Goal: Task Accomplishment & Management: Manage account settings

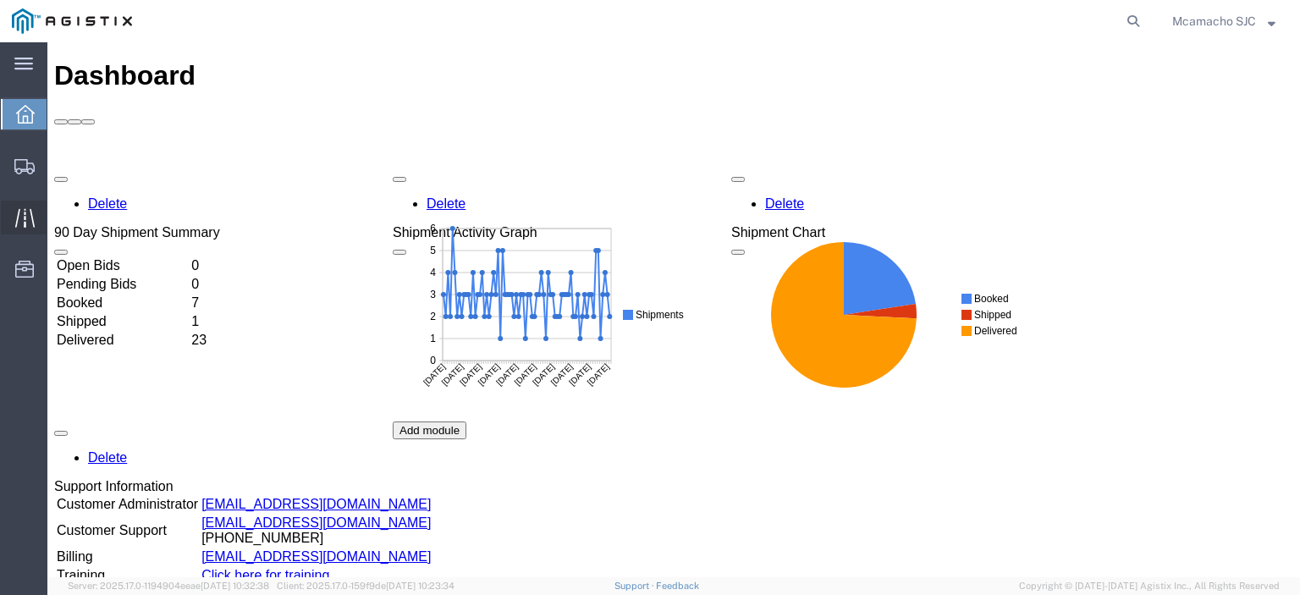
click at [26, 206] on div at bounding box center [24, 218] width 47 height 34
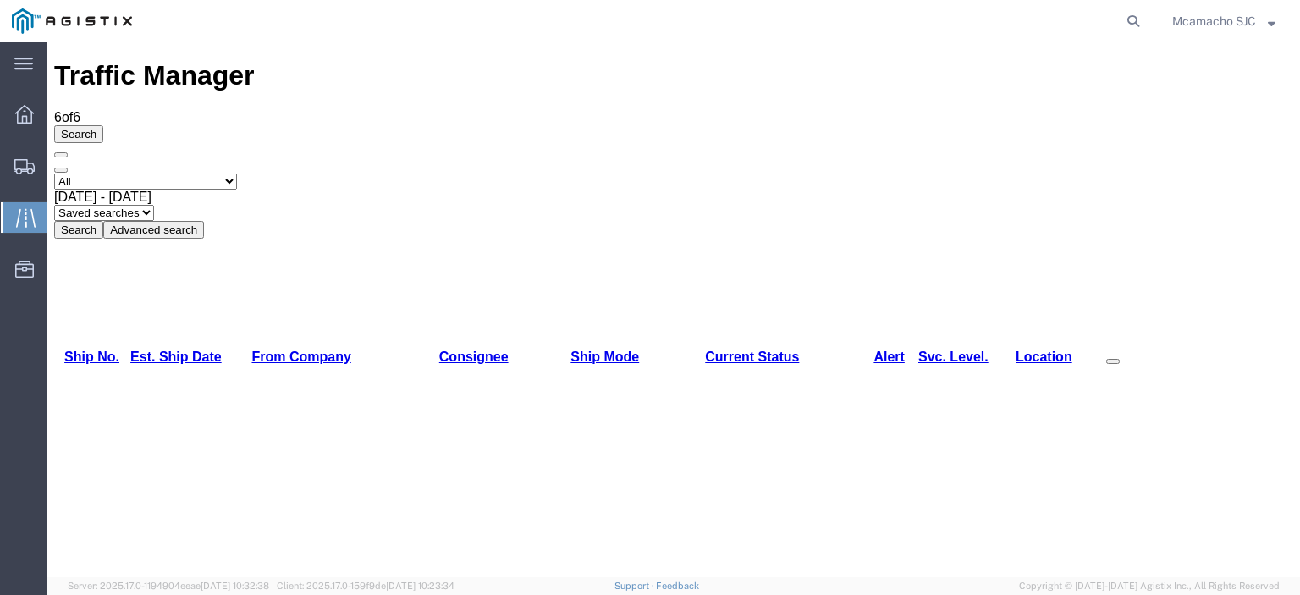
click at [179, 173] on select "Select status [No transit records] All Arrival Notice Available Arrival Notice …" at bounding box center [145, 181] width 183 height 16
click at [54, 173] on select "Select status [No transit records] All Arrival Notice Available Arrival Notice …" at bounding box center [145, 181] width 183 height 16
click at [103, 221] on button "Search" at bounding box center [78, 230] width 49 height 18
click at [58, 163] on span "Shipments" at bounding box center [53, 166] width 12 height 34
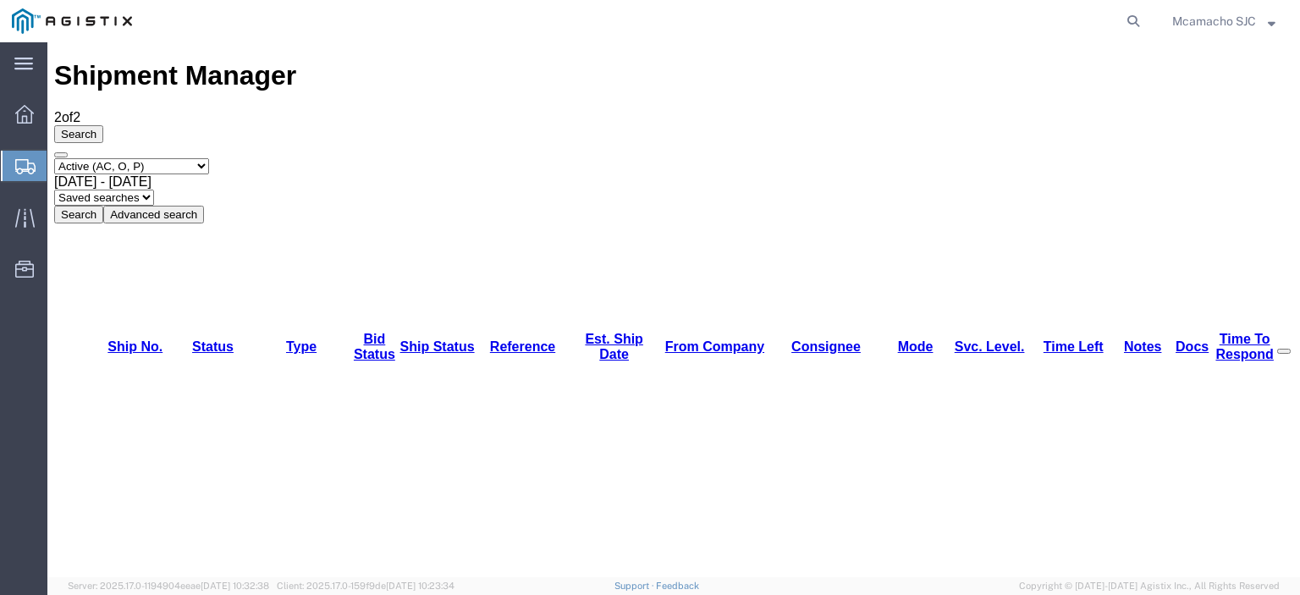
click at [103, 206] on button "Search" at bounding box center [78, 215] width 49 height 18
drag, startPoint x: 211, startPoint y: 162, endPoint x: 162, endPoint y: 119, distance: 64.1
click at [162, 158] on select "Select status Active (AC, O, P) All Approved Awaiting Confirmation (AC) Booked …" at bounding box center [131, 166] width 155 height 16
select select "ALL"
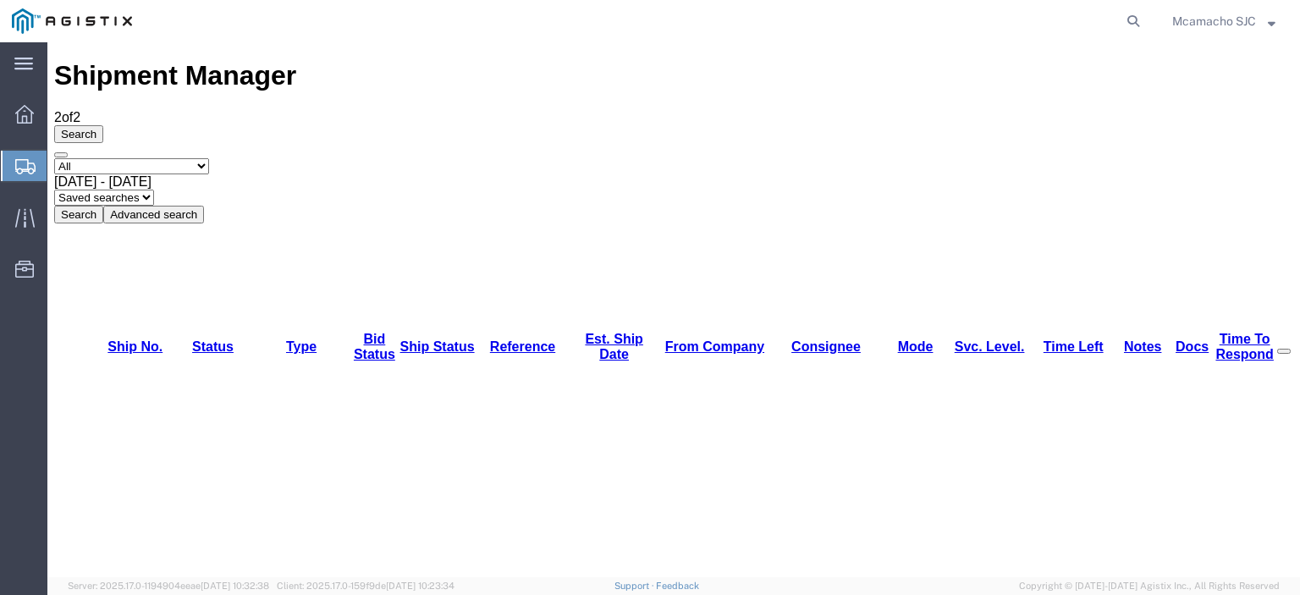
click at [54, 158] on select "Select status Active (AC, O, P) All Approved Awaiting Confirmation (AC) Booked …" at bounding box center [131, 166] width 155 height 16
click at [103, 206] on button "Search" at bounding box center [78, 215] width 49 height 18
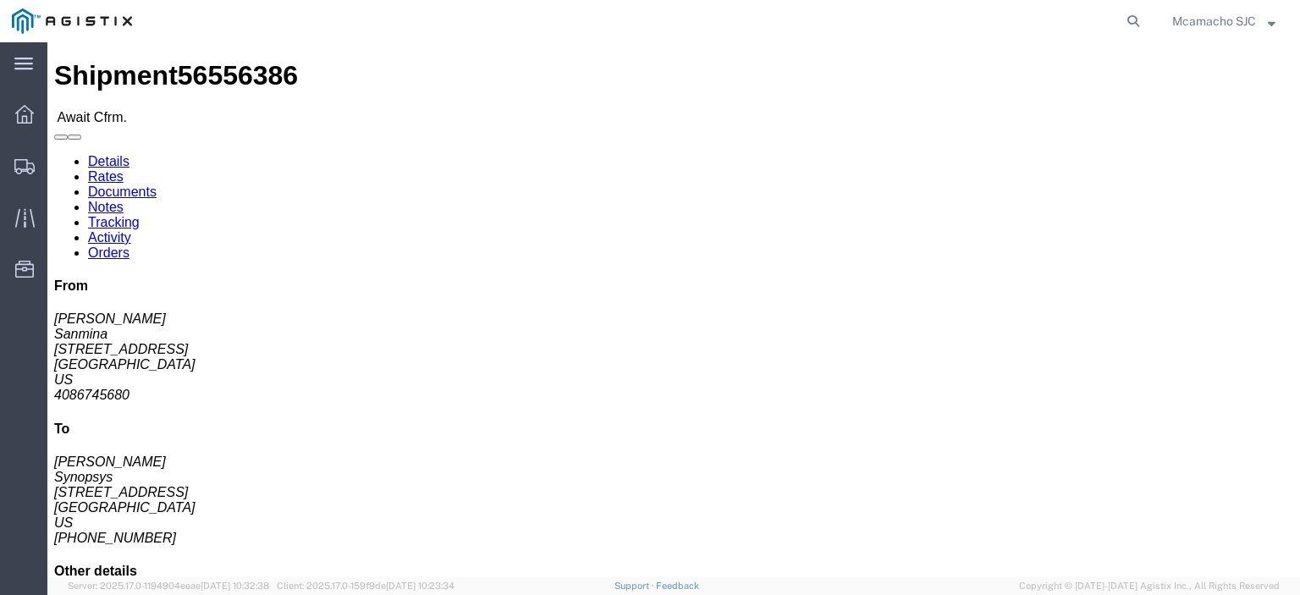
click link "Confirm"
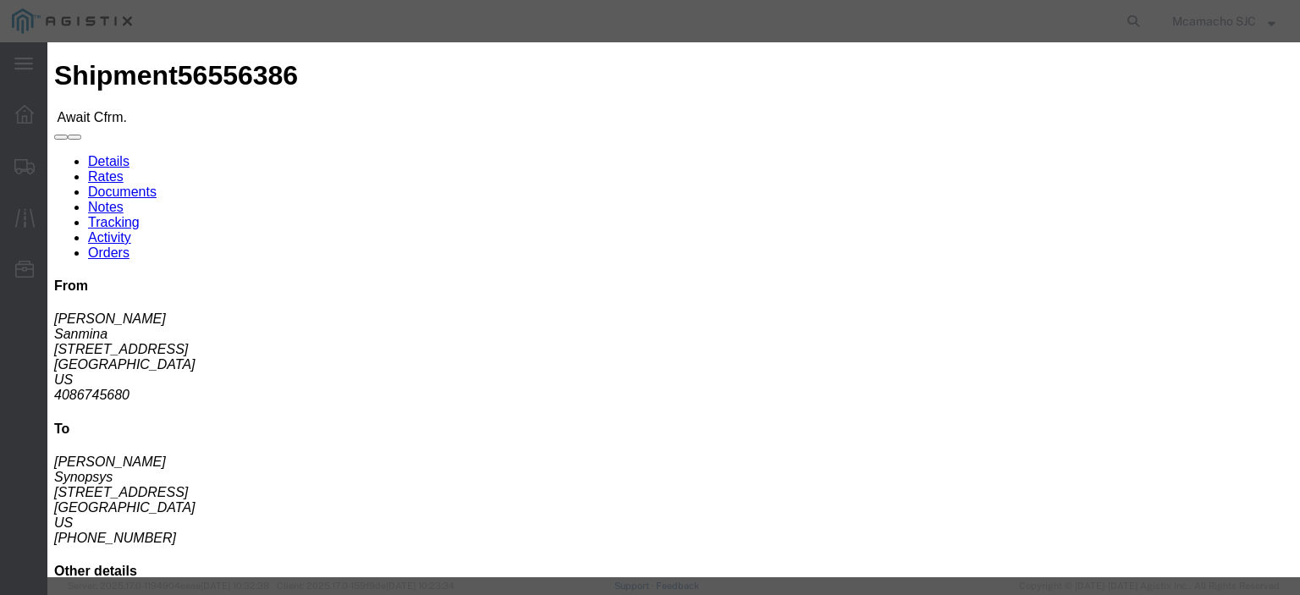
click input "text"
paste input "1000975758"
type input "1000975758"
type input "[PERSON_NAME]"
drag, startPoint x: 484, startPoint y: 267, endPoint x: 497, endPoint y: 272, distance: 14.2
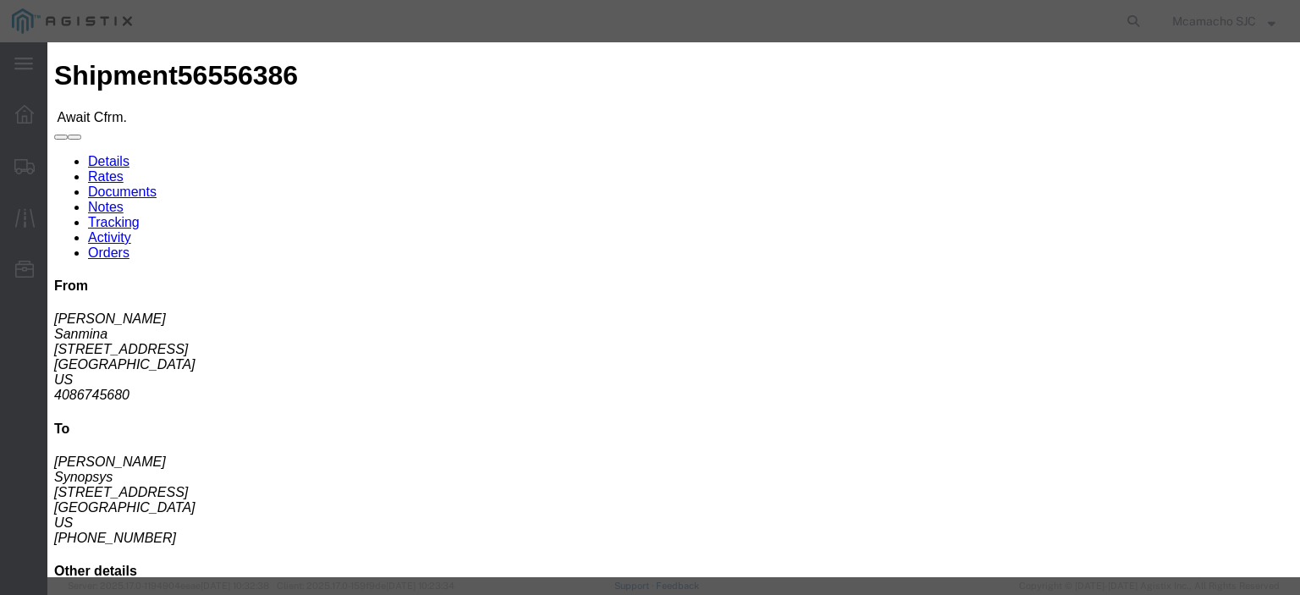
click input "text"
type input "4084571280"
click select "Select Midnight 1 am 2 am 3 am 4 am 5 am 6 am 7 am 8 am 9 am 10 am 11 am 12 Noo…"
select select "1400"
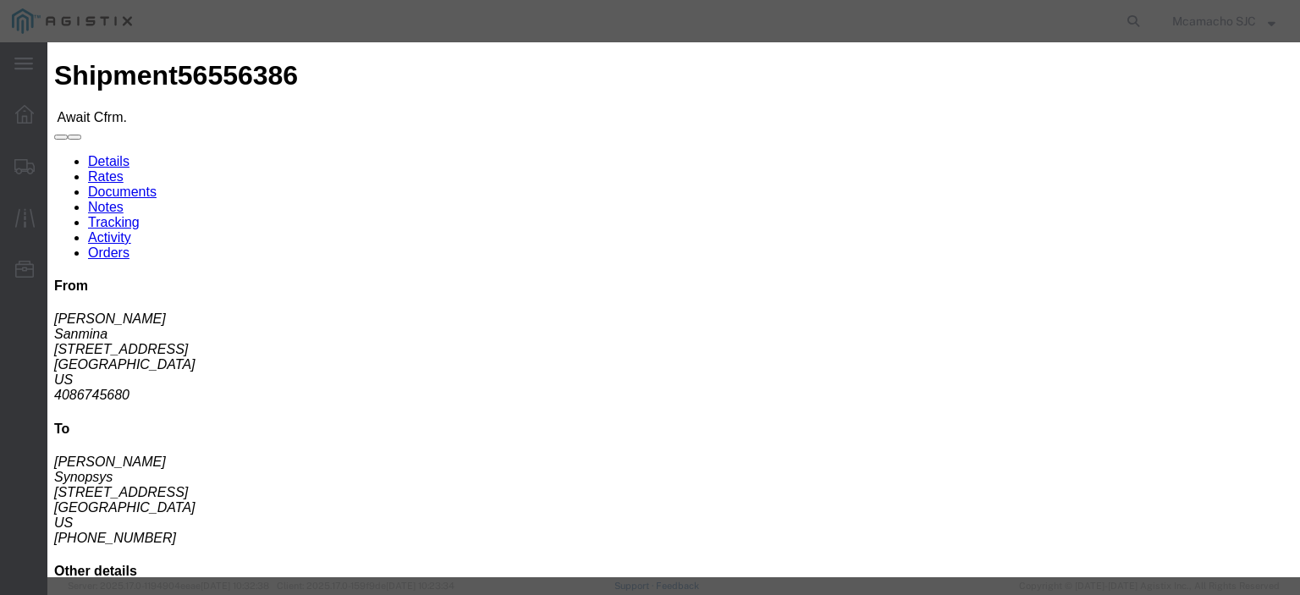
click select "Select Midnight 1 am 2 am 3 am 4 am 5 am 6 am 7 am 8 am 9 am 10 am 11 am 12 Noo…"
click input "[DATE]"
click td "20"
type input "[DATE]"
click select "Select Midnight 1 am 2 am 3 am 4 am 5 am 6 am 7 am 8 am 9 am 10 am 11 am 12 Noo…"
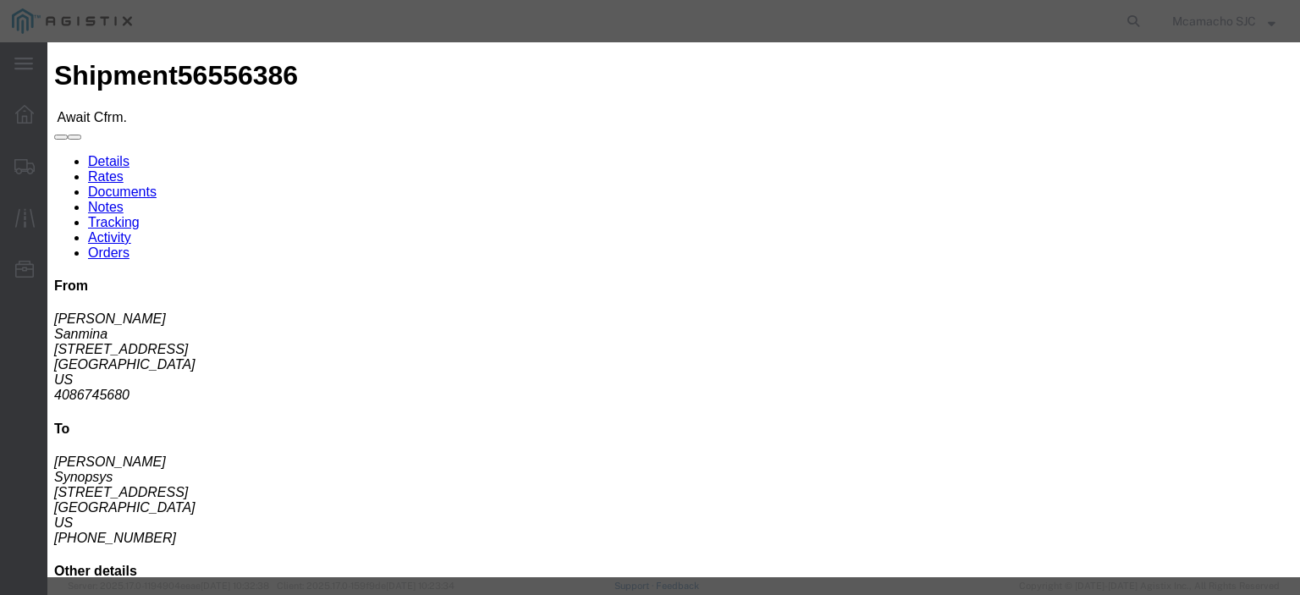
select select "1600"
click select "Select Midnight 1 am 2 am 3 am 4 am 5 am 6 am 7 am 8 am 9 am 10 am 11 am 12 Noo…"
click button "Submit"
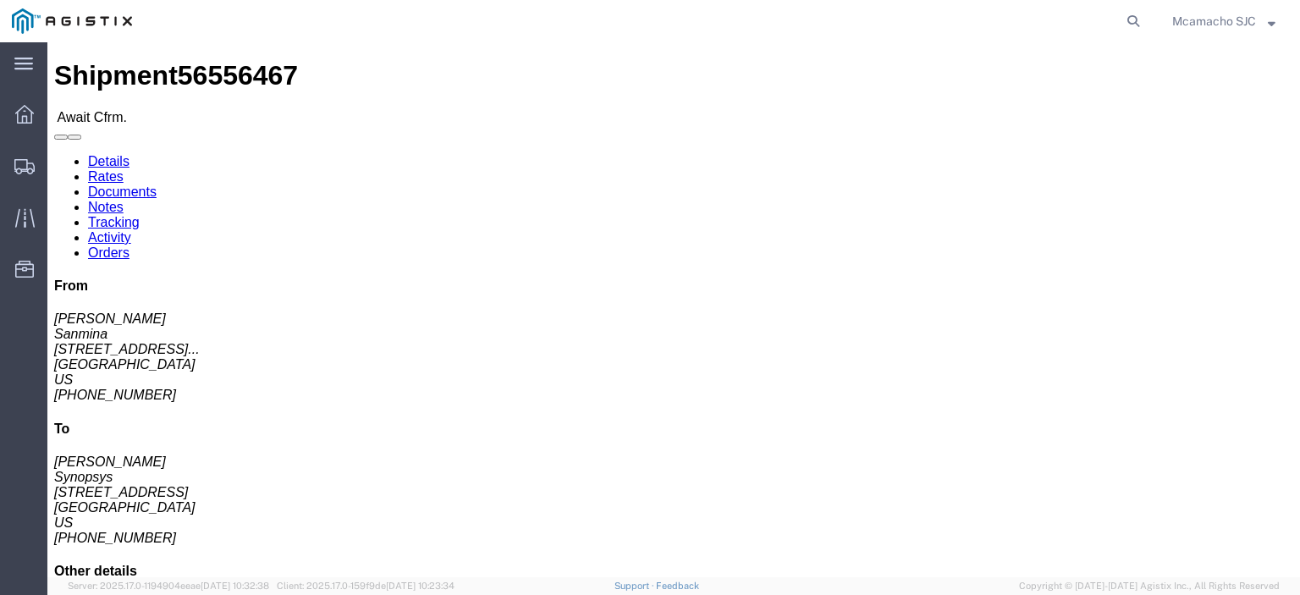
click link "Confirm"
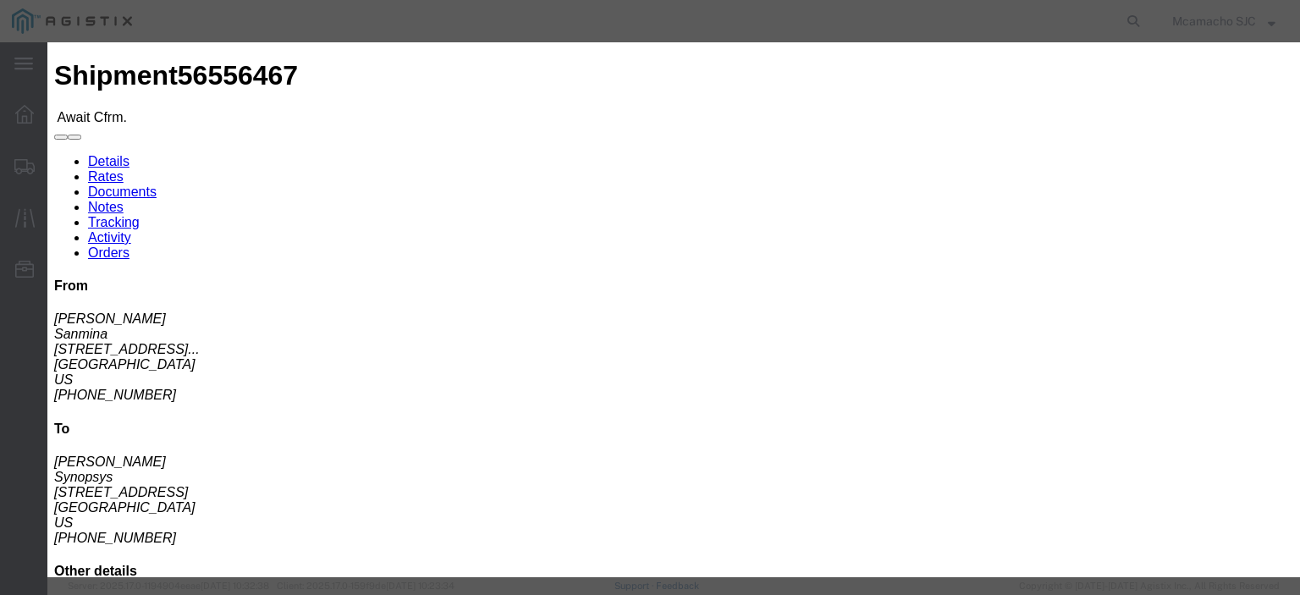
click input "text"
paste input "1000975760"
type input "1000975760"
type input "[PERSON_NAME]"
click fieldset "Confirmation Details Use my profile Bill of Lading Number 1000975760 Person Mon…"
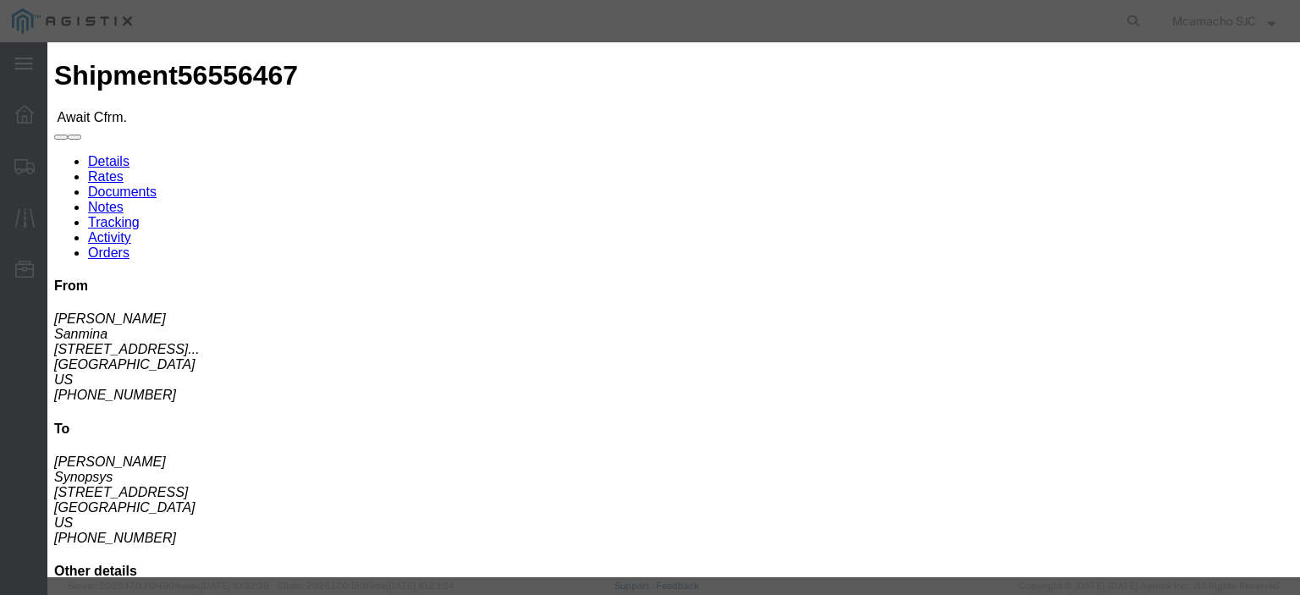
click input "408"
type input "4084571280"
click select "Select Midnight 1 am 2 am 3 am 4 am 5 am 6 am 7 am 8 am 9 am 10 am 11 am 12 Noo…"
select select "1400"
click select "Select Midnight 1 am 2 am 3 am 4 am 5 am 6 am 7 am 8 am 9 am 10 am 11 am 12 Noo…"
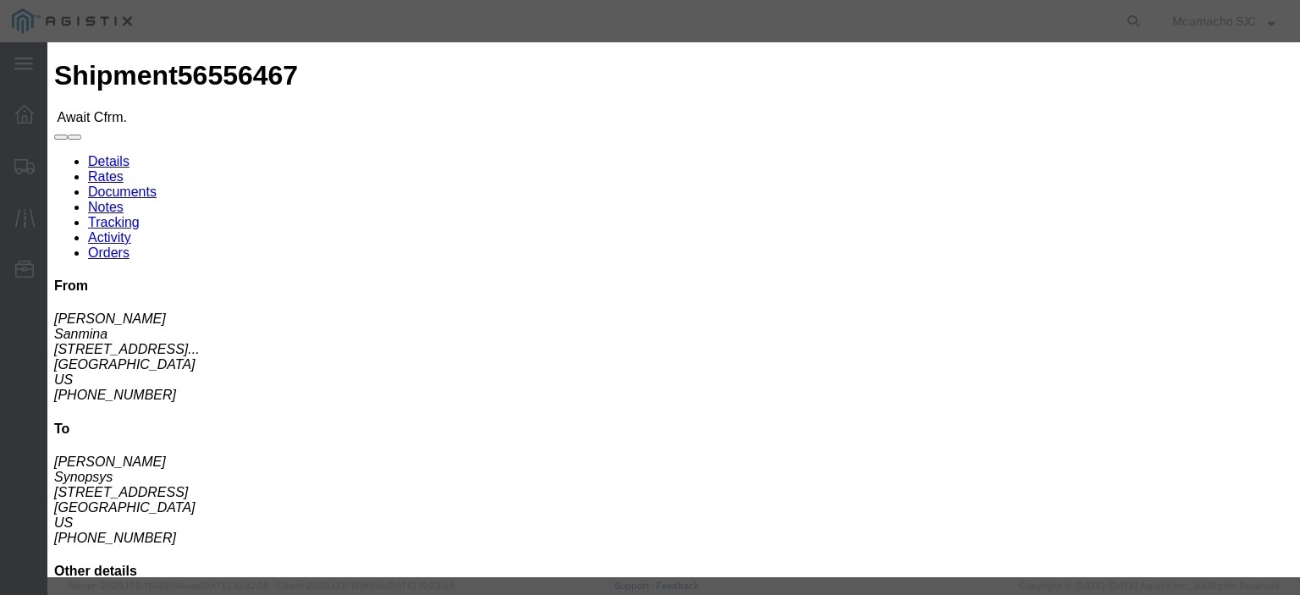
click div "Confirmation Details Use my profile Bill of Lading Number 1000975760 Person Mon…"
click input "[DATE]"
click td "20"
type input "[DATE]"
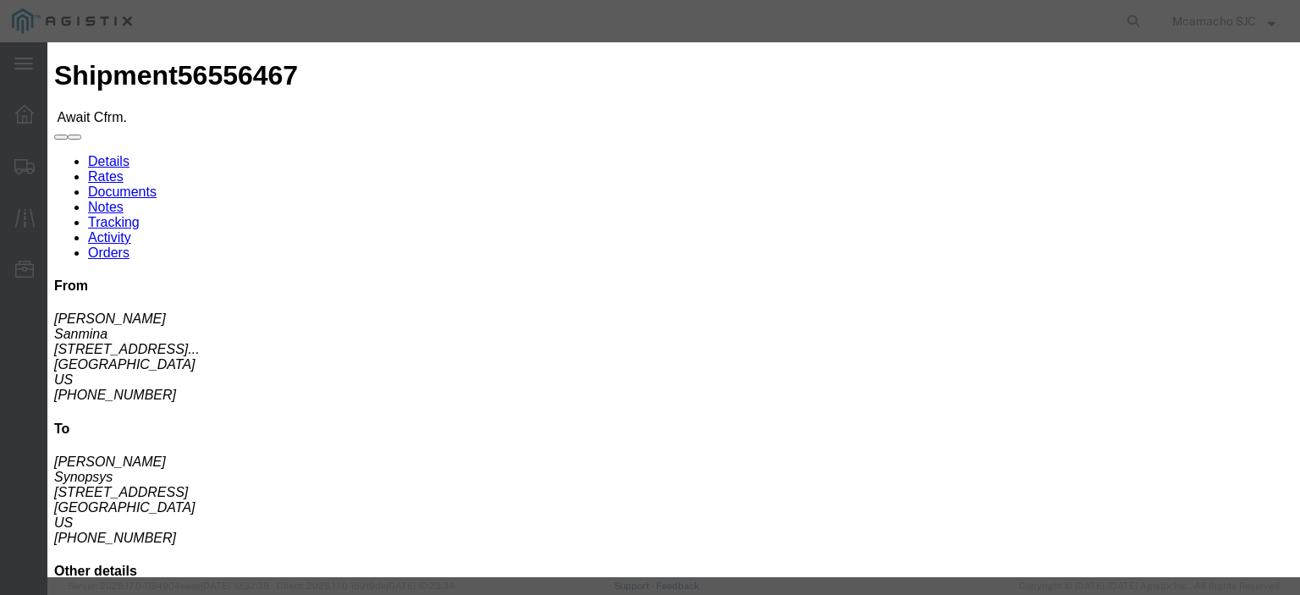
click select "Select Midnight 1 am 2 am 3 am 4 am 5 am 6 am 7 am 8 am 9 am 10 am 11 am 12 Noo…"
select select "1600"
click select "Select Midnight 1 am 2 am 3 am 4 am 5 am 6 am 7 am 8 am 9 am 10 am 11 am 12 Noo…"
click button "Submit"
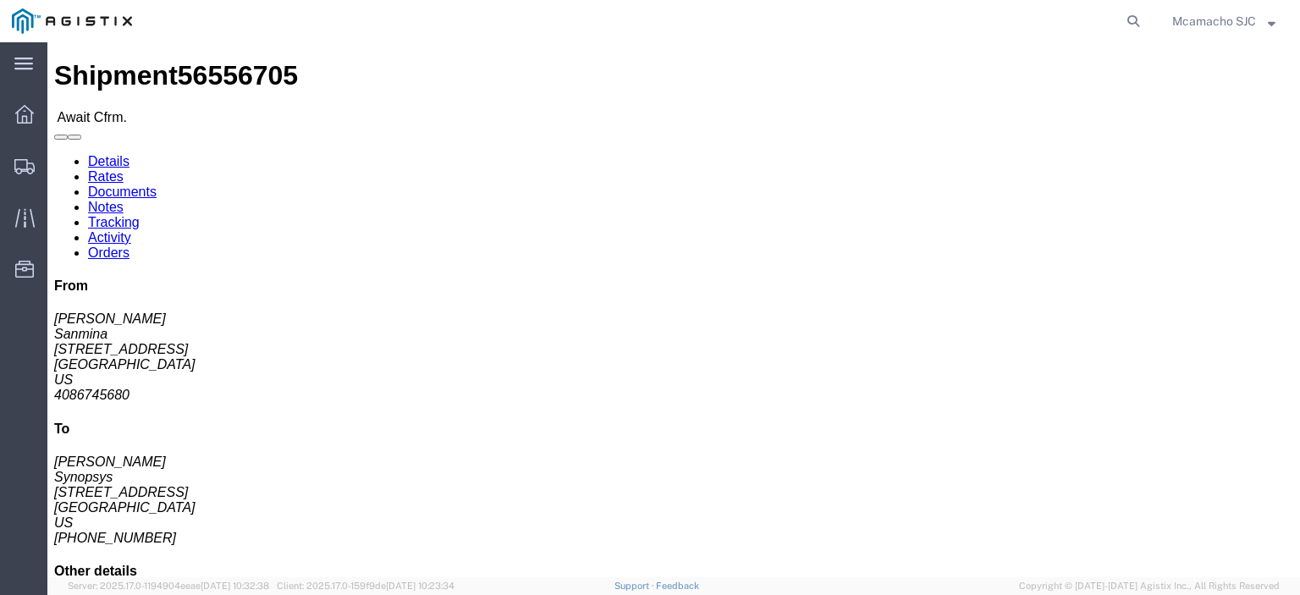
click link "Confirm"
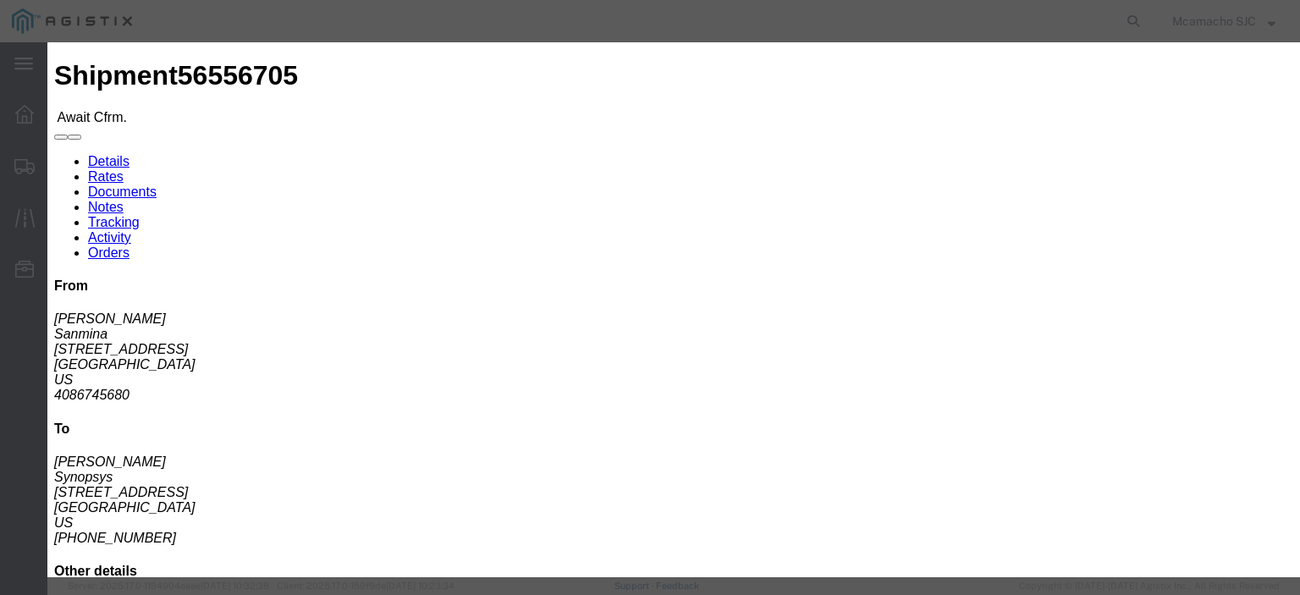
click input "text"
paste input "1000975764"
type input "1000975764"
type input "[PERSON_NAME]"
click input "text"
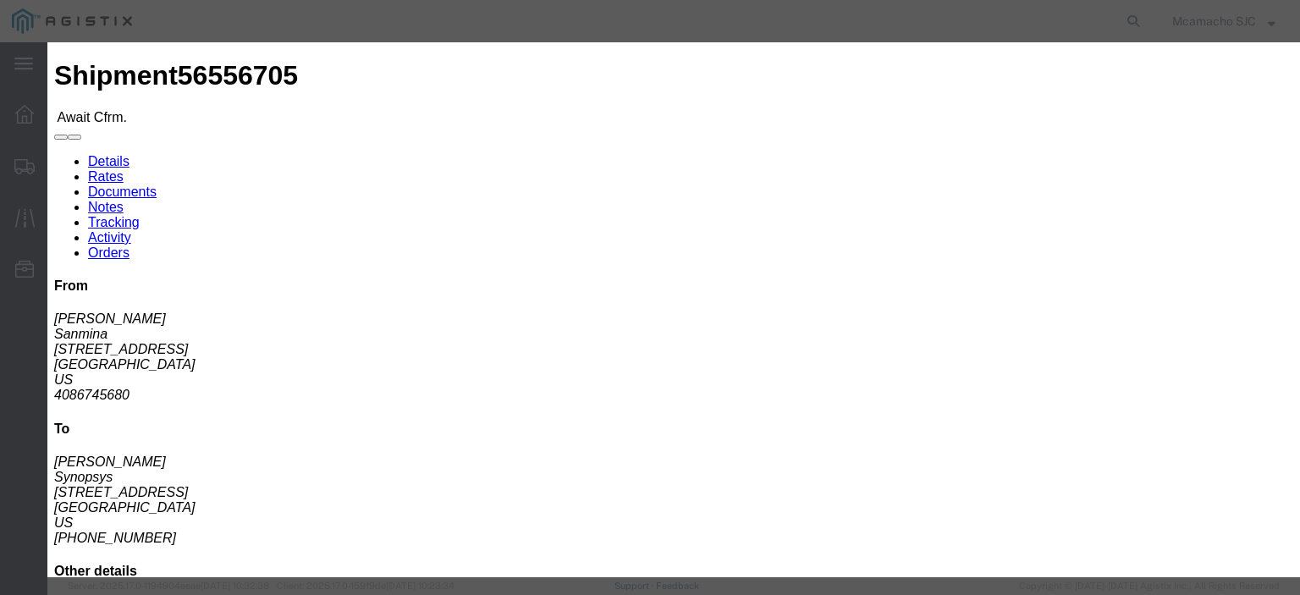
type input "4084571280"
click input "[DATE]"
click select "Select Midnight 1 am 2 am 3 am 4 am 5 am 6 am 7 am 8 am 9 am 10 am 11 am 12 Noo…"
select select "1400"
click select "Select Midnight 1 am 2 am 3 am 4 am 5 am 6 am 7 am 8 am 9 am 10 am 11 am 12 Noo…"
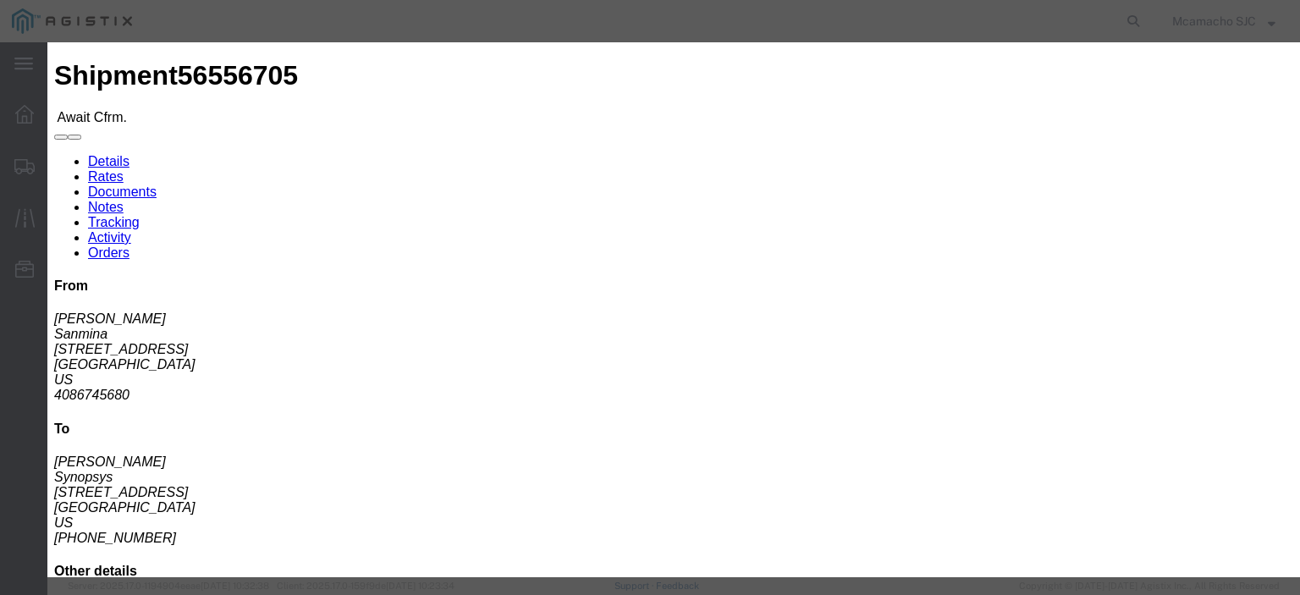
click div "Confirmation Details Use my profile Bill of Lading Number 1000975764 Person Mon…"
click input "[DATE]"
click td "20"
type input "[DATE]"
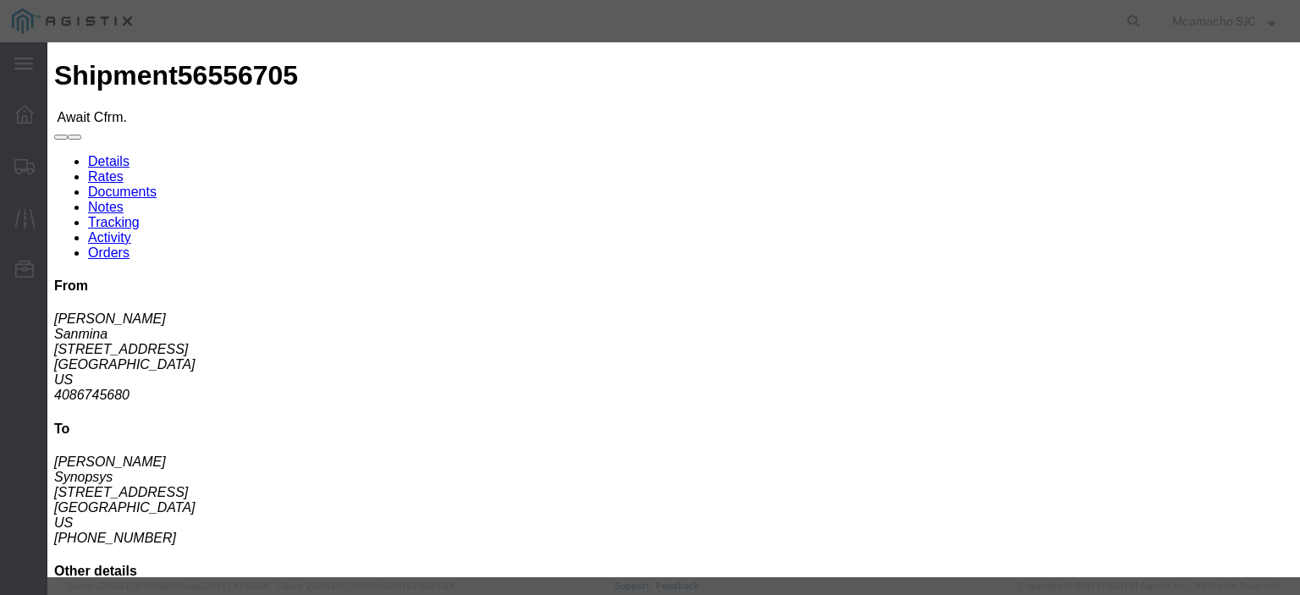
click select "Select Midnight 1 am 2 am 3 am 4 am 5 am 6 am 7 am 8 am 9 am 10 am 11 am 12 Noo…"
select select "1600"
click select "Select Midnight 1 am 2 am 3 am 4 am 5 am 6 am 7 am 8 am 9 am 10 am 11 am 12 Noo…"
click button "Submit"
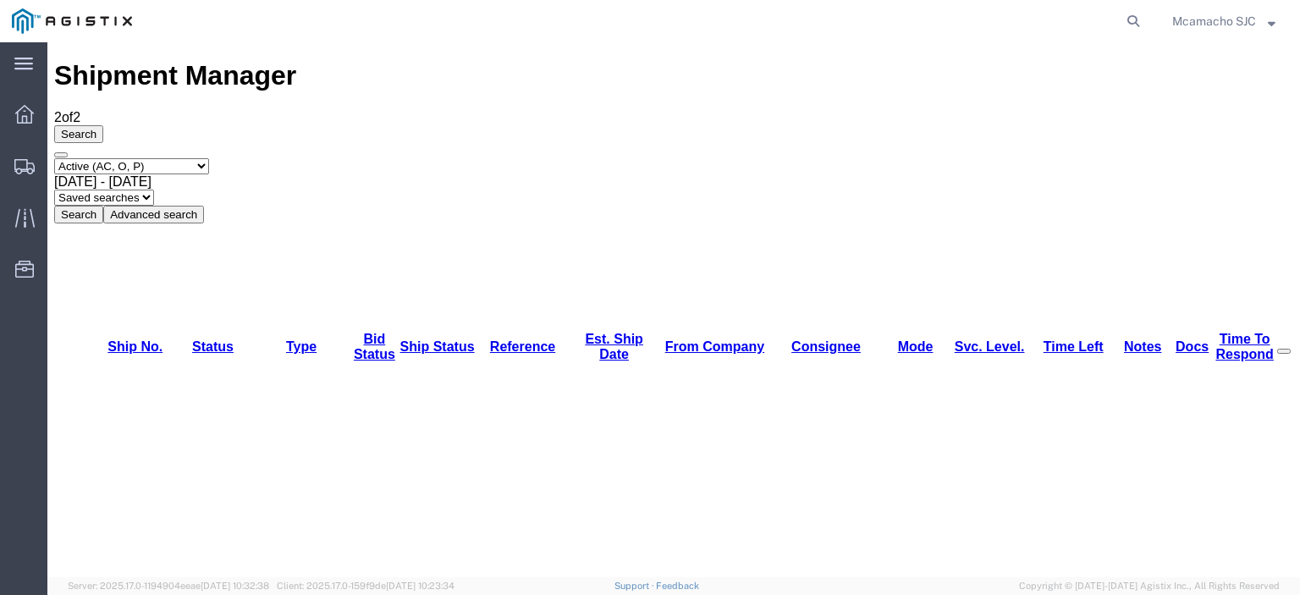
click at [174, 158] on select "Select status Active (AC, O, P) All Approved Awaiting Confirmation (AC) Booked …" at bounding box center [131, 166] width 155 height 16
select select "BOOK"
click at [54, 158] on select "Select status Active (AC, O, P) All Approved Awaiting Confirmation (AC) Booked …" at bounding box center [131, 166] width 155 height 16
click at [103, 206] on button "Search" at bounding box center [78, 215] width 49 height 18
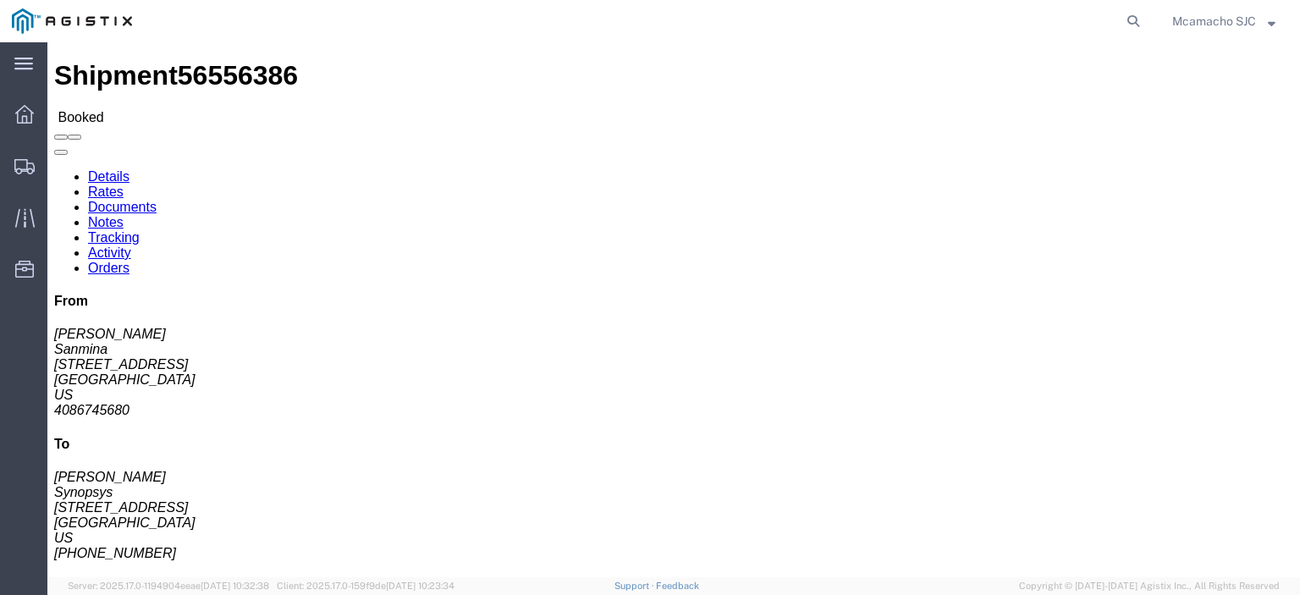
click link "Documents"
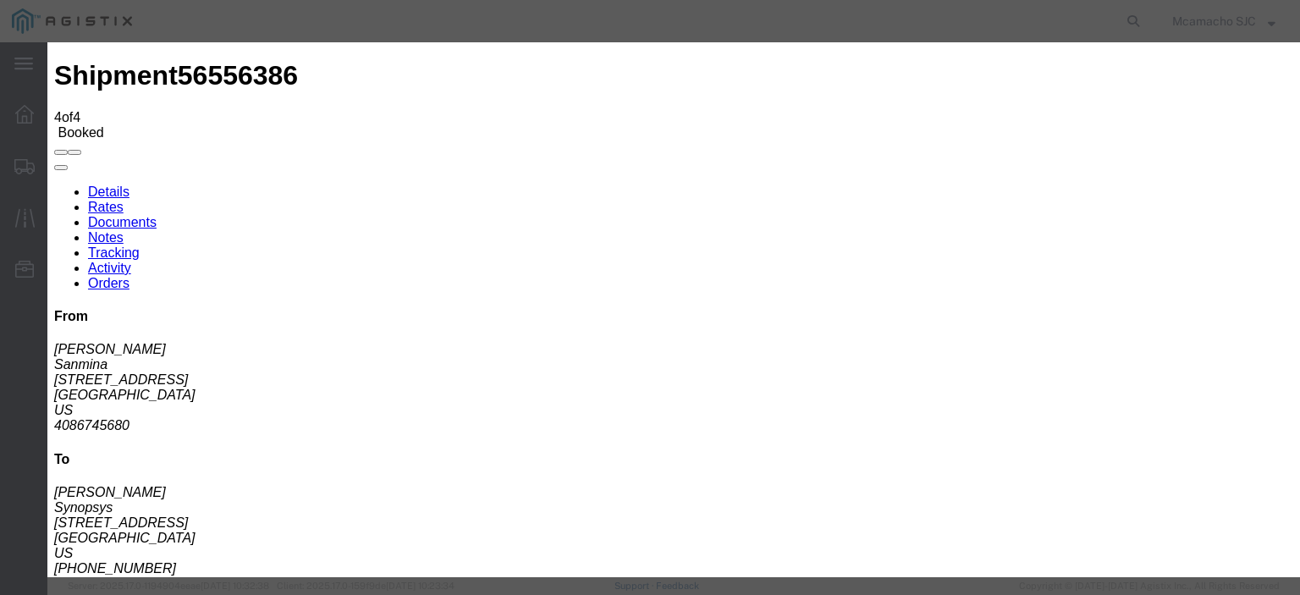
type input "C:\fakepath\1000975758.pdf"
type input "AIRGROUP"
drag, startPoint x: 780, startPoint y: 181, endPoint x: 861, endPoint y: 165, distance: 82.8
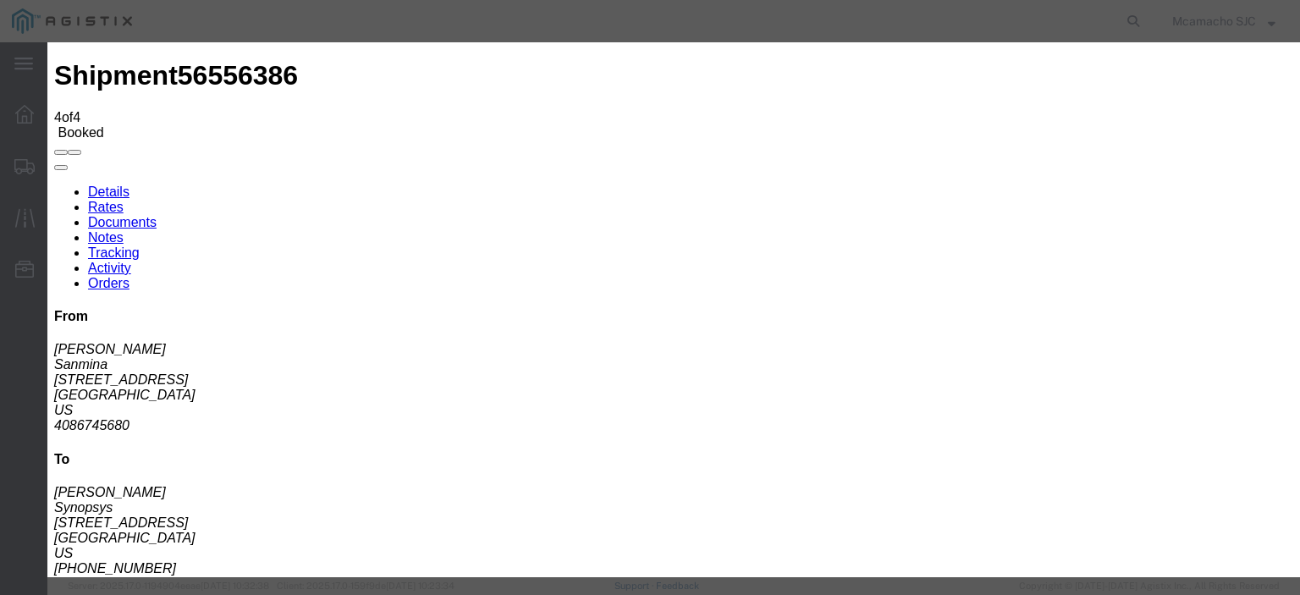
type input "HAWB"
select select "BILL_OF_LADING"
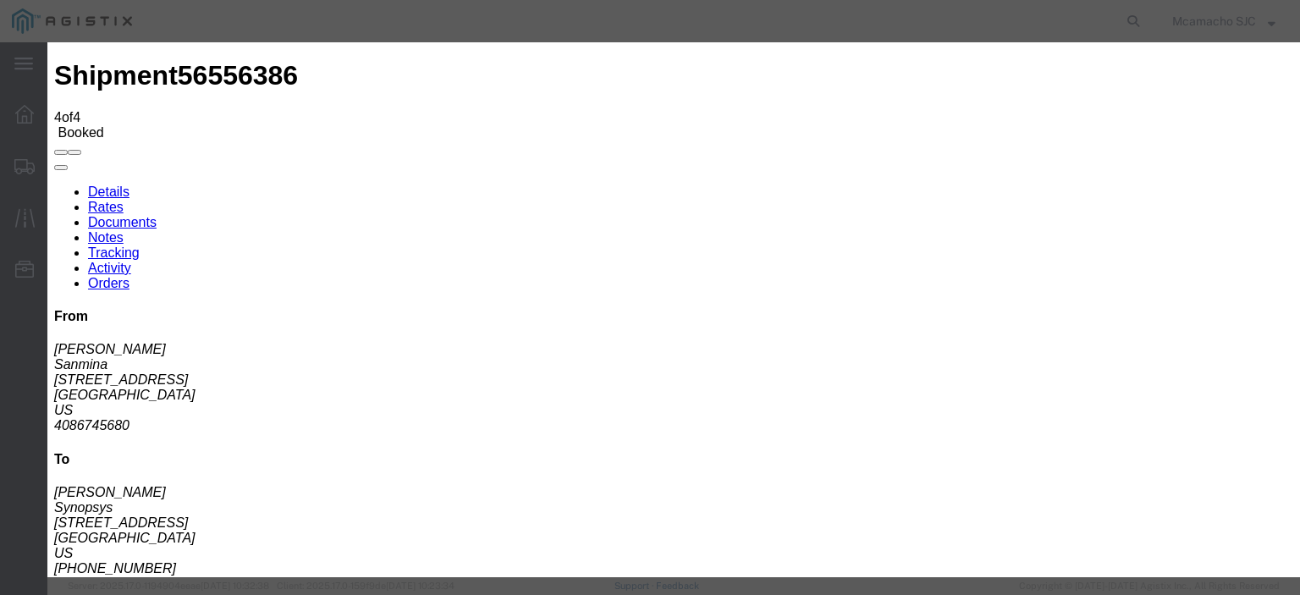
select select
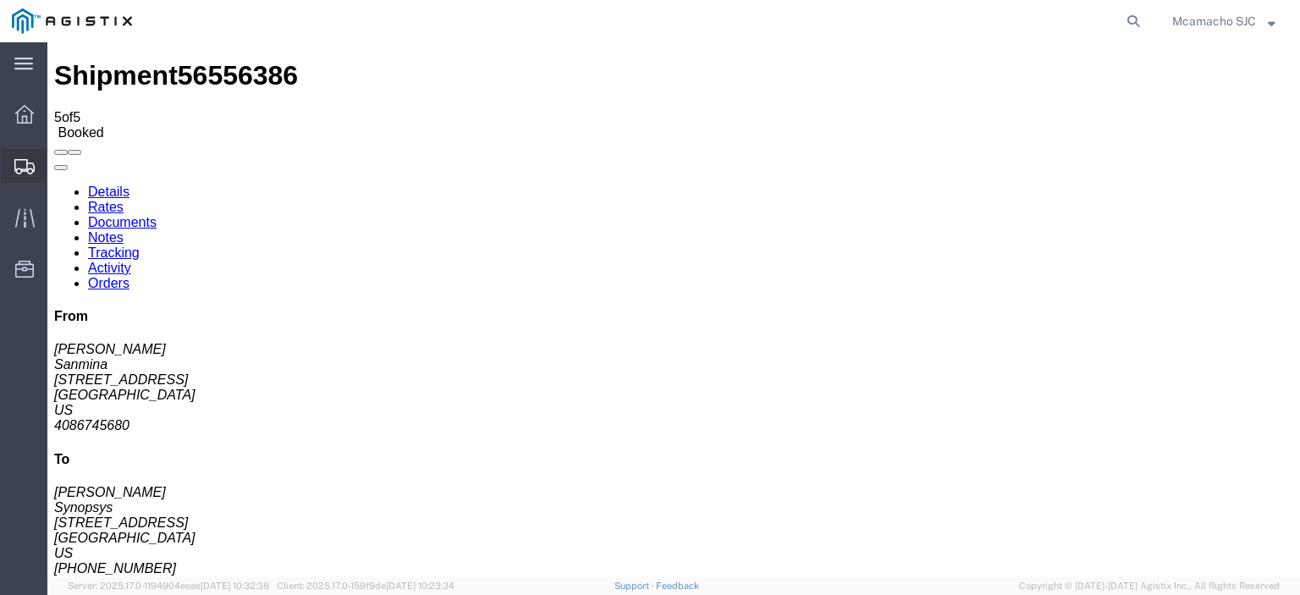
click at [58, 164] on span "Shipments" at bounding box center [53, 166] width 12 height 34
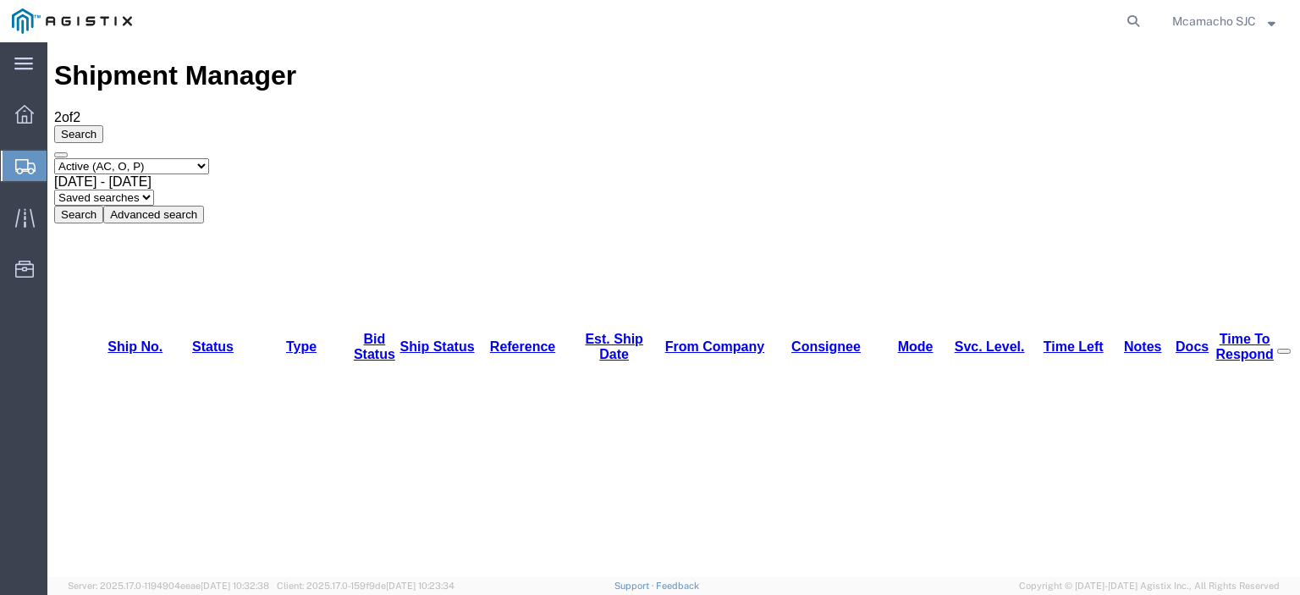
click at [128, 158] on select "Select status Active (AC, O, P) All Approved Awaiting Confirmation (AC) Booked …" at bounding box center [131, 166] width 155 height 16
select select "BOOK"
click at [54, 158] on select "Select status Active (AC, O, P) All Approved Awaiting Confirmation (AC) Booked …" at bounding box center [131, 166] width 155 height 16
click at [103, 206] on button "Search" at bounding box center [78, 215] width 49 height 18
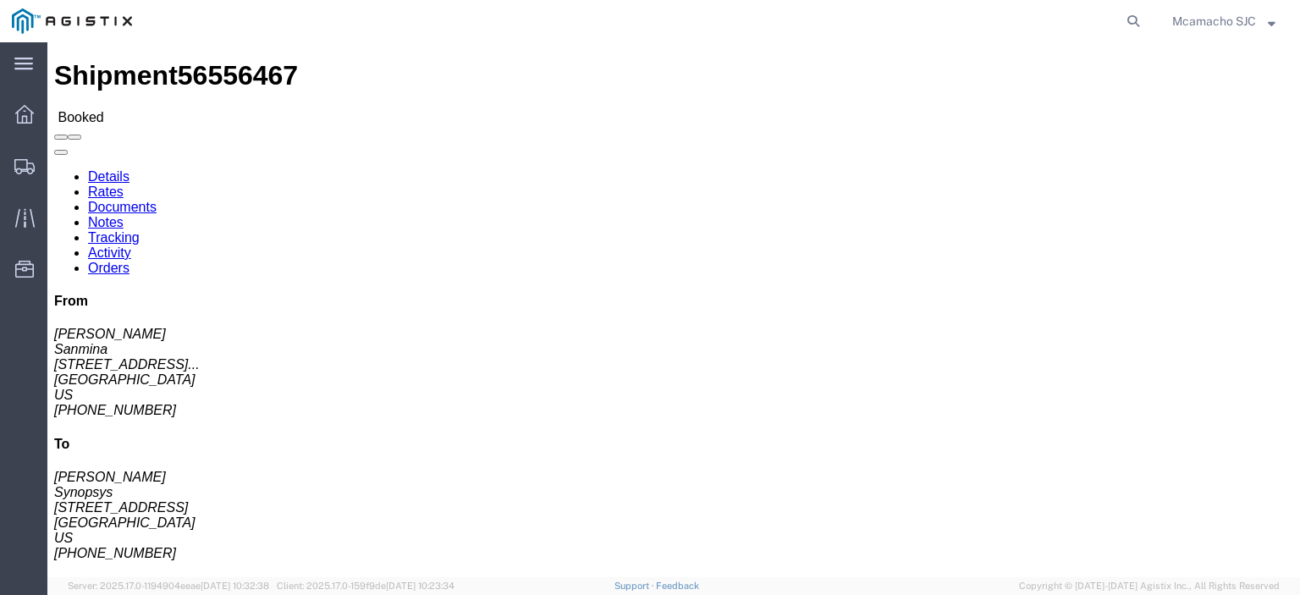
click link "Documents"
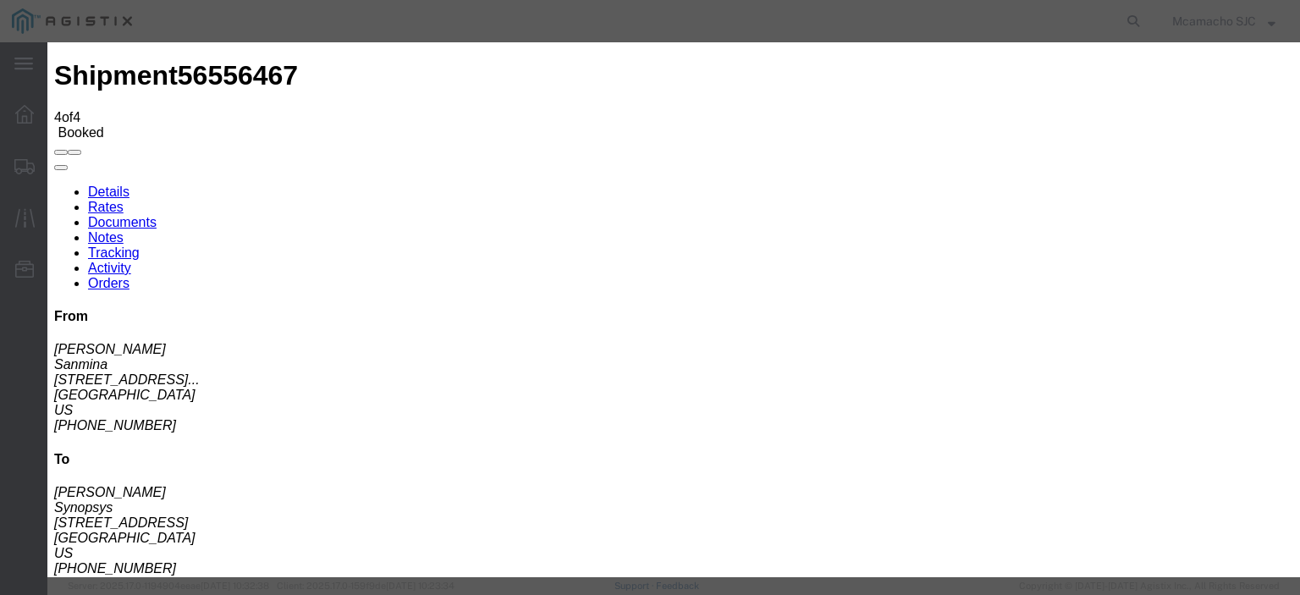
type input "C:\fakepath\1000975760.pdf"
type input "AIRGROUP"
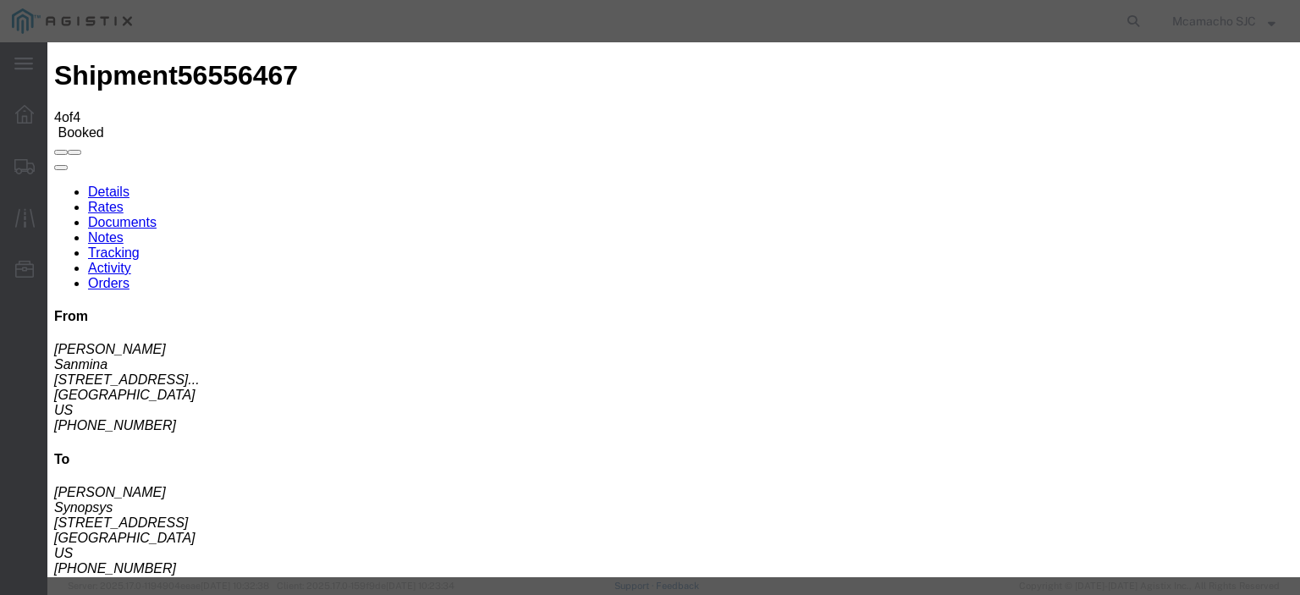
type input "HAWB"
select select "BILL_OF_LADING"
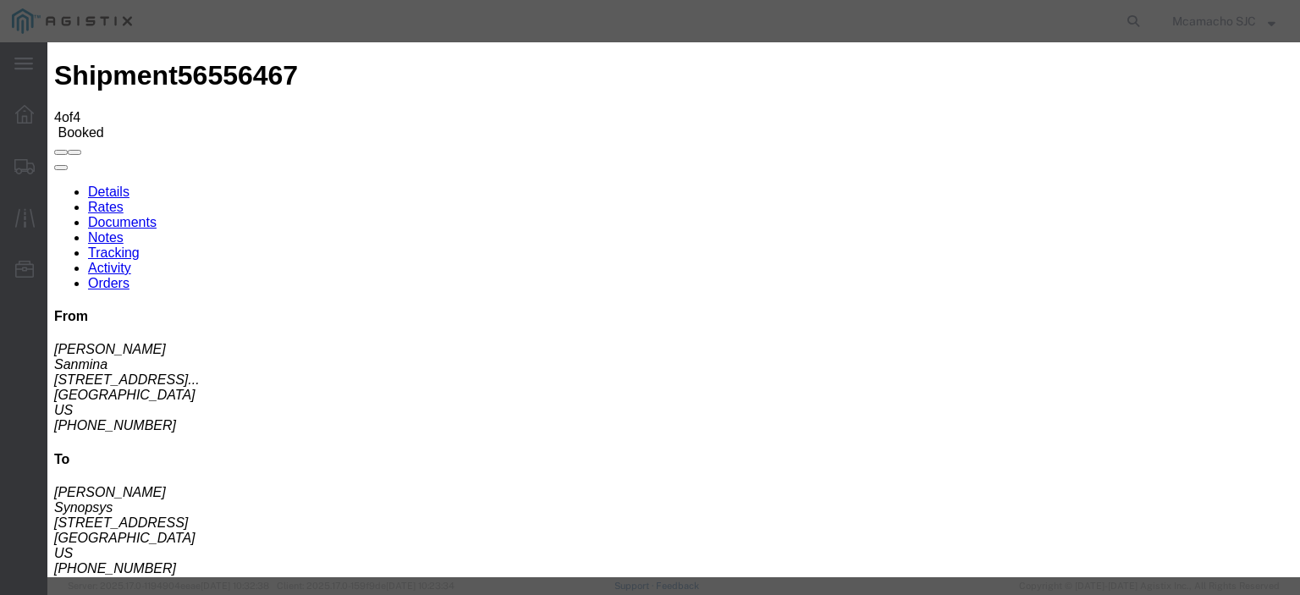
select select
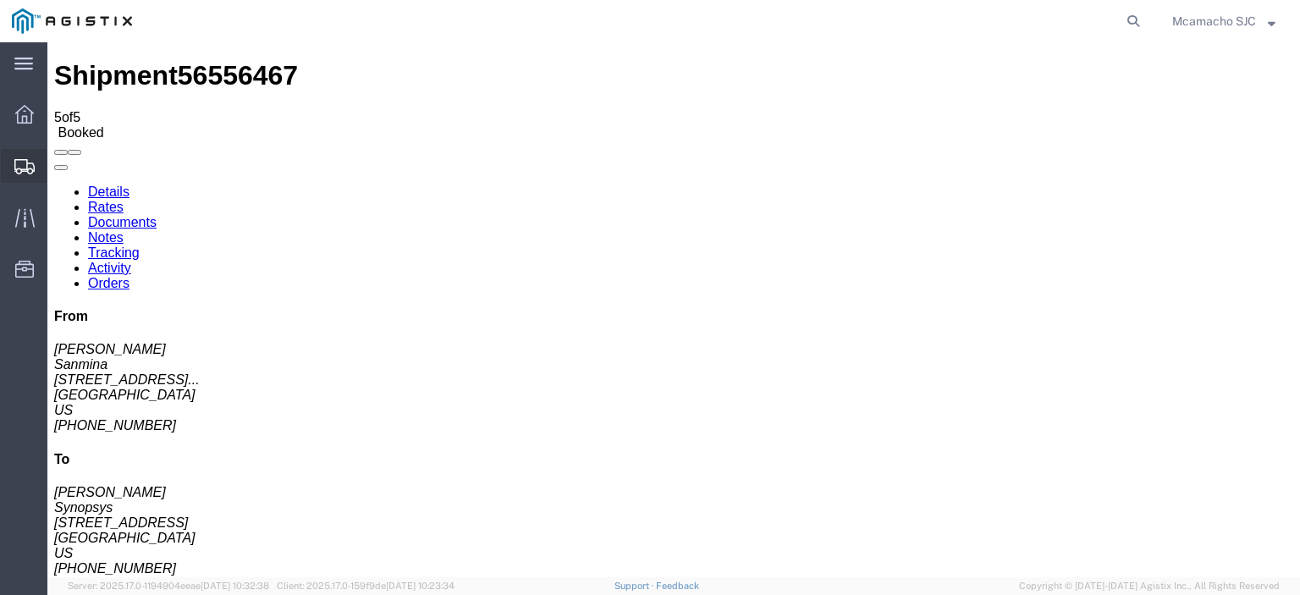
click at [26, 168] on icon at bounding box center [24, 166] width 20 height 15
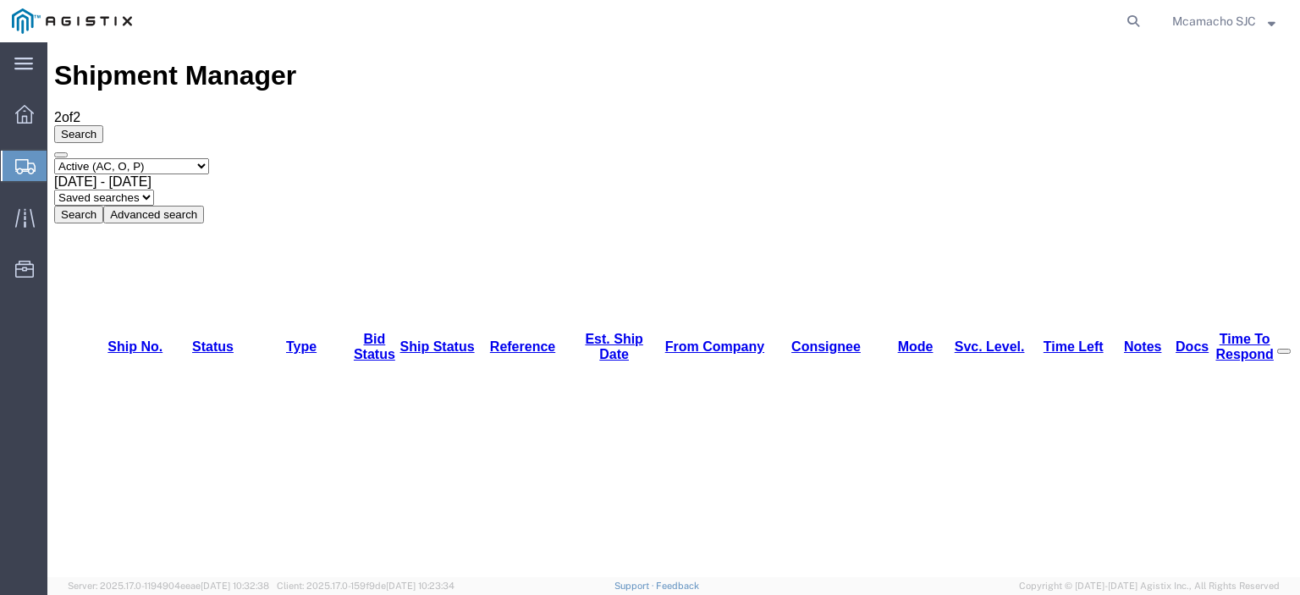
click at [169, 158] on select "Select status Active (AC, O, P) All Approved Awaiting Confirmation (AC) Booked …" at bounding box center [131, 166] width 155 height 16
select select "BOOK"
click at [54, 158] on select "Select status Active (AC, O, P) All Approved Awaiting Confirmation (AC) Booked …" at bounding box center [131, 166] width 155 height 16
click at [103, 206] on button "Search" at bounding box center [78, 215] width 49 height 18
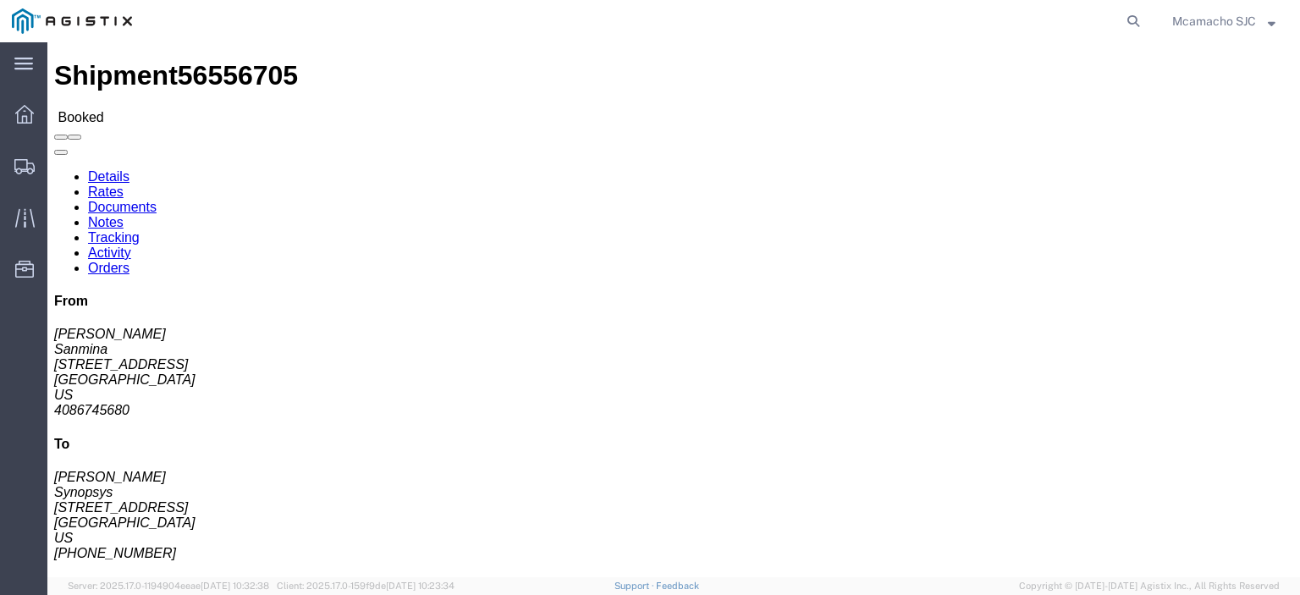
click link "Documents"
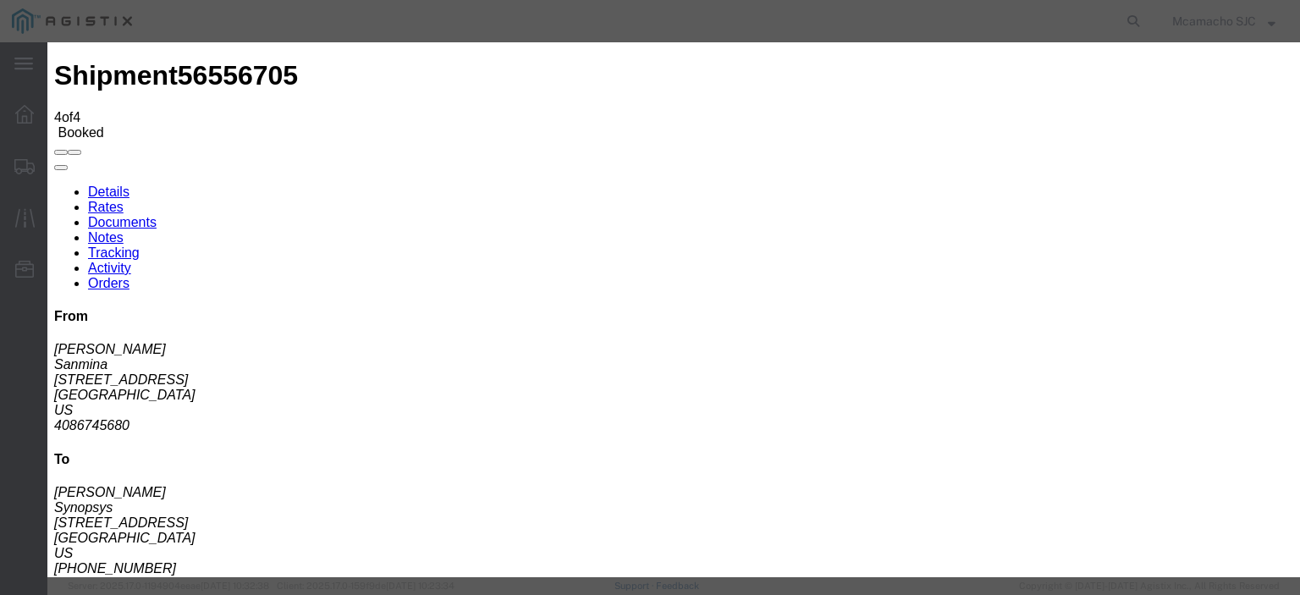
type input "C:\fakepath\1000975764.pdf"
drag, startPoint x: 598, startPoint y: 179, endPoint x: 605, endPoint y: 187, distance: 10.2
type input "AIRGROUP"
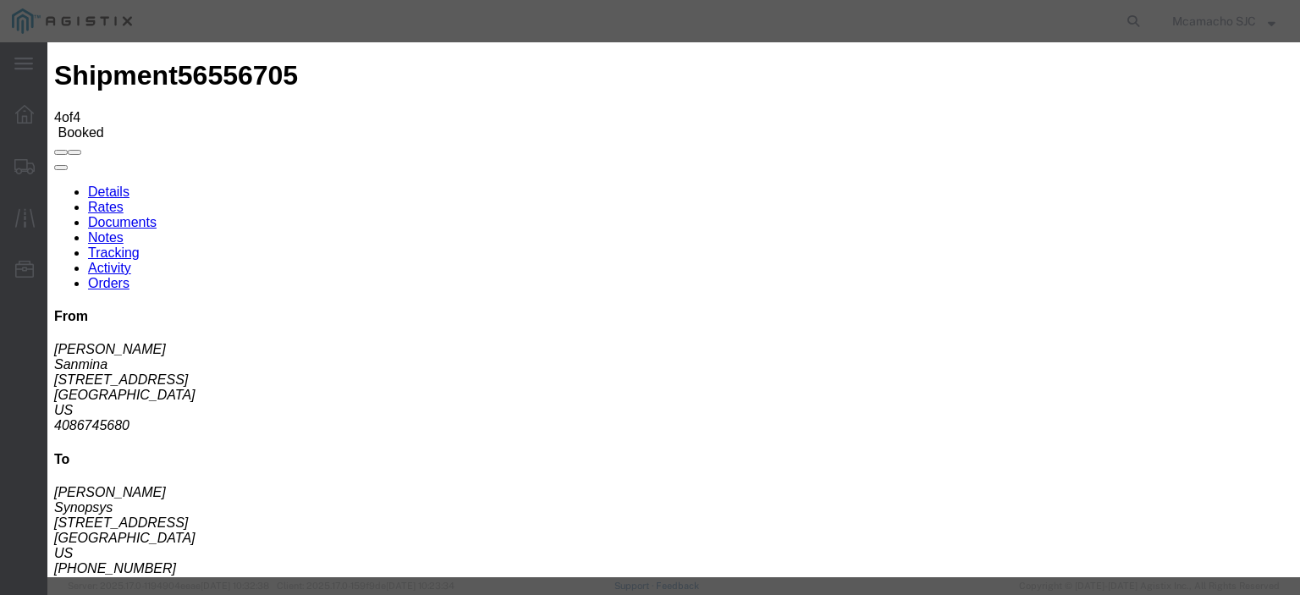
drag, startPoint x: 775, startPoint y: 175, endPoint x: 795, endPoint y: 179, distance: 20.6
type input "HAWB"
select select "BILL_OF_LADING"
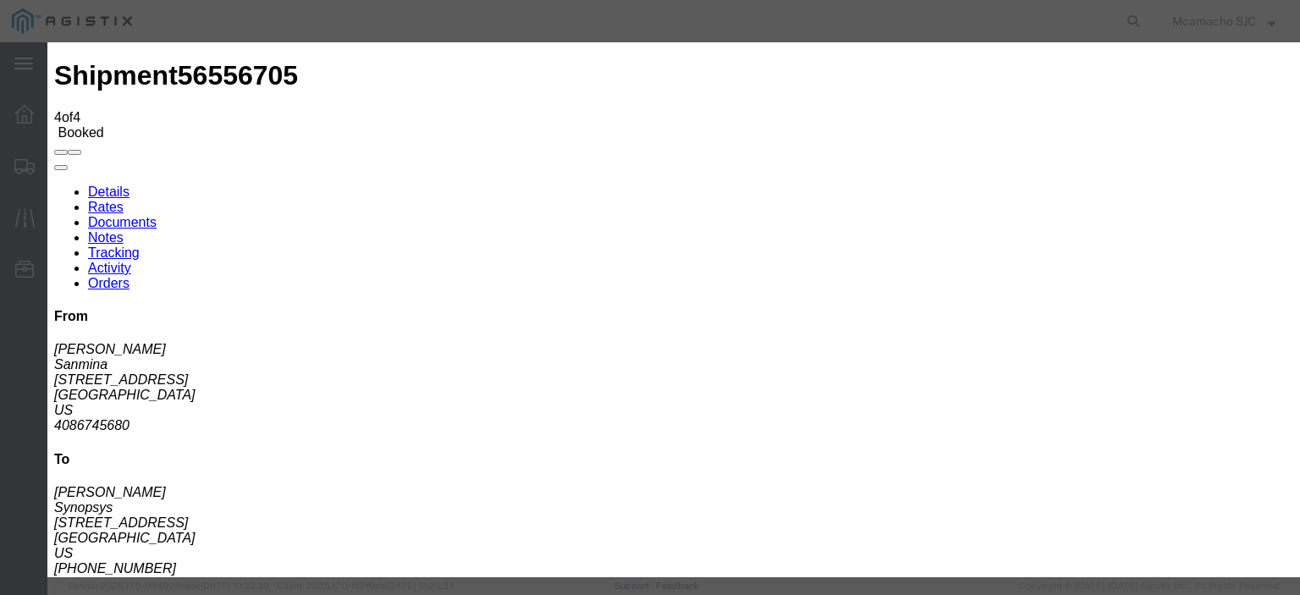
select select
